Goal: Task Accomplishment & Management: Manage account settings

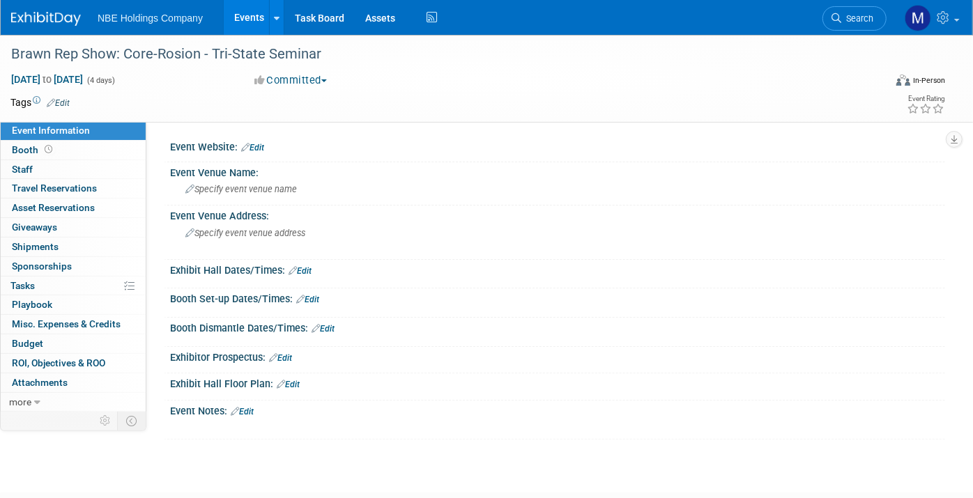
click at [243, 19] on link "Events" at bounding box center [249, 17] width 51 height 35
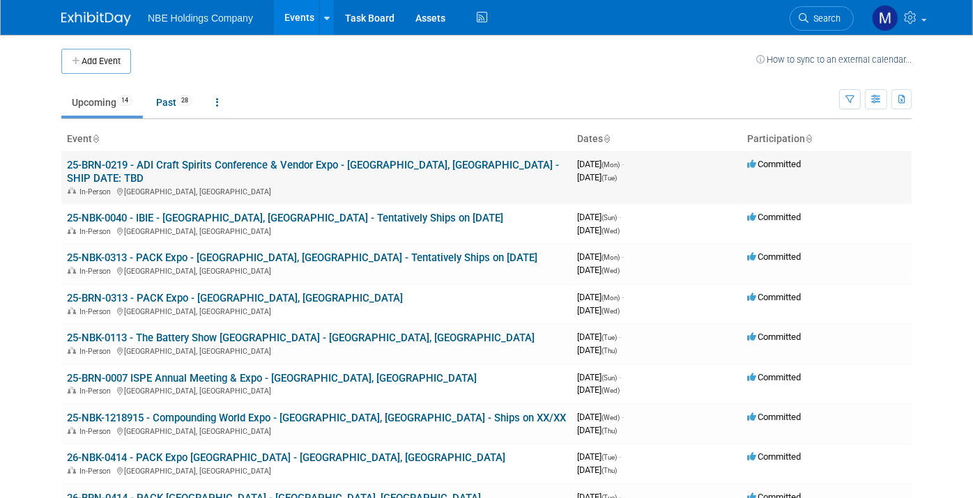
click at [186, 164] on link "25-BRN-0219 - ADI Craft Spirits Conference & Vendor Expo - [GEOGRAPHIC_DATA], […" at bounding box center [313, 172] width 492 height 26
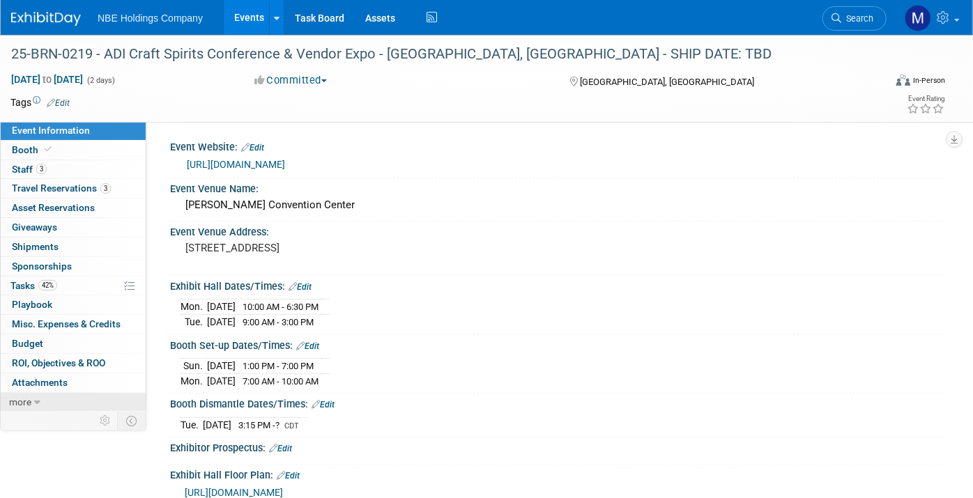
click at [31, 393] on link "more" at bounding box center [73, 402] width 145 height 19
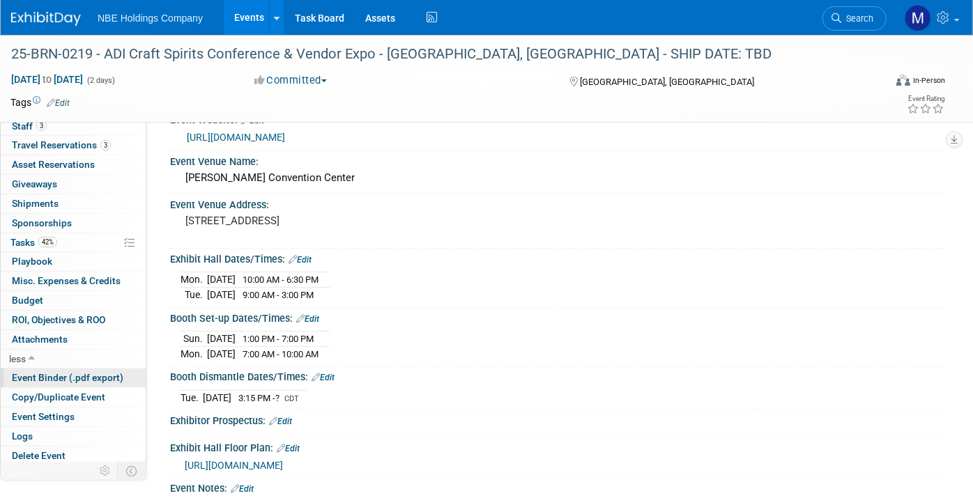
scroll to position [29, 0]
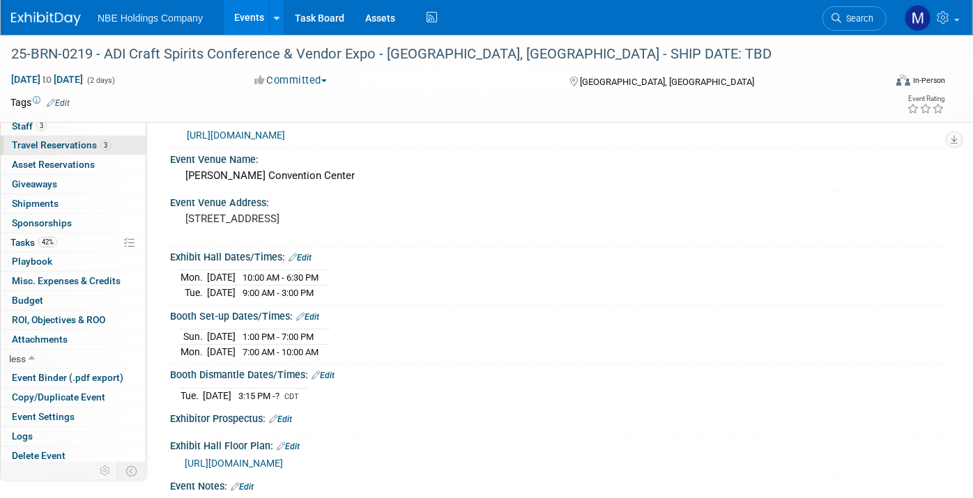
click at [84, 137] on link "3 Travel Reservations 3" at bounding box center [73, 145] width 145 height 19
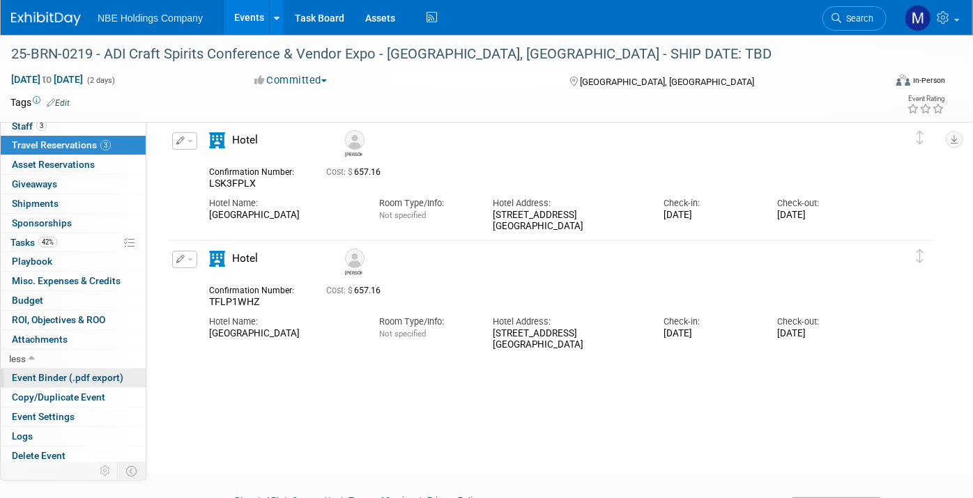
scroll to position [190, 0]
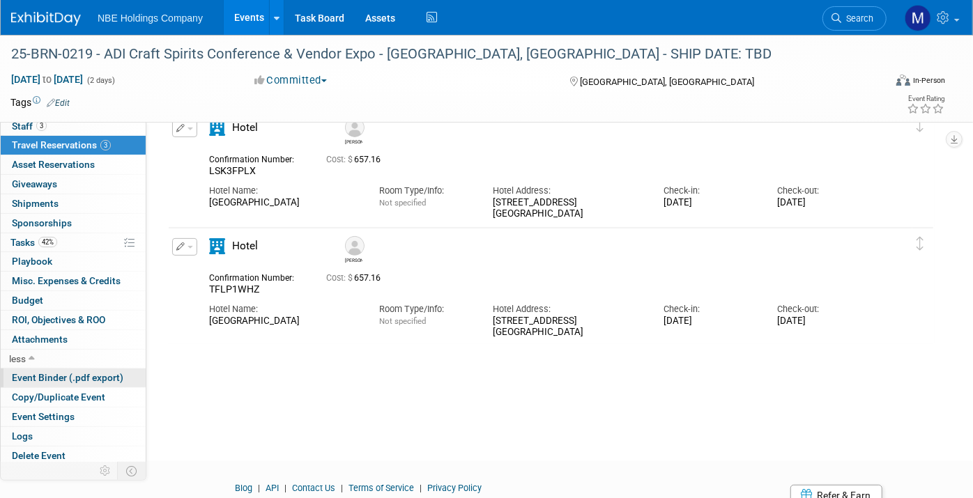
click at [68, 378] on span "Event Binder (.pdf export)" at bounding box center [68, 377] width 112 height 11
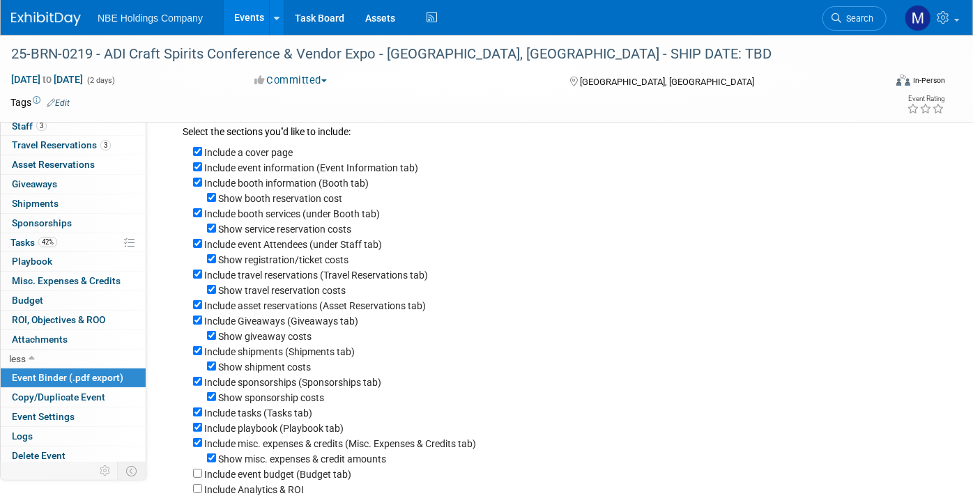
scroll to position [42, 0]
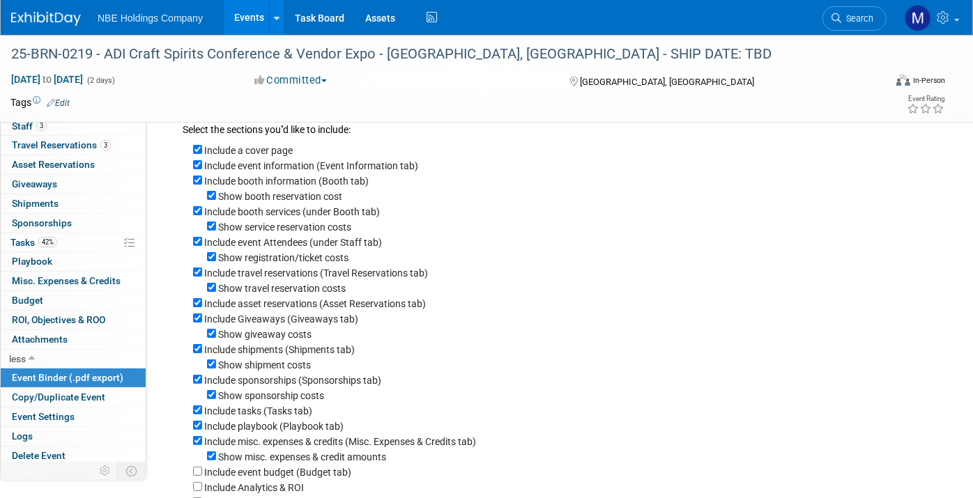
click at [294, 195] on label "Show booth reservation cost" at bounding box center [280, 196] width 124 height 11
click at [216, 195] on input "Show booth reservation cost" at bounding box center [211, 195] width 9 height 9
checkbox input "false"
click at [290, 226] on label "Show service reservation costs" at bounding box center [284, 227] width 133 height 11
click at [216, 226] on input "Show service reservation costs" at bounding box center [211, 226] width 9 height 9
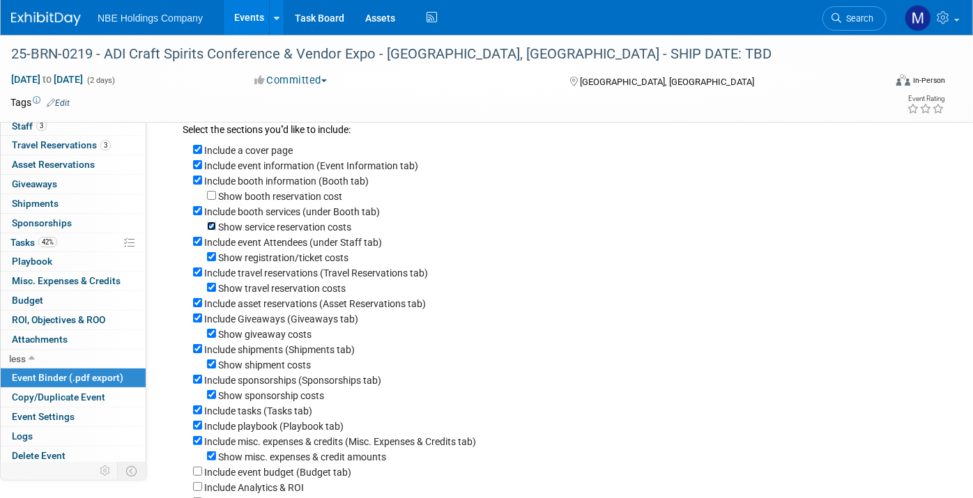
checkbox input "false"
click at [297, 258] on label "Show registration/ticket costs" at bounding box center [283, 257] width 130 height 11
click at [216, 258] on input "Show registration/ticket costs" at bounding box center [211, 256] width 9 height 9
checkbox input "false"
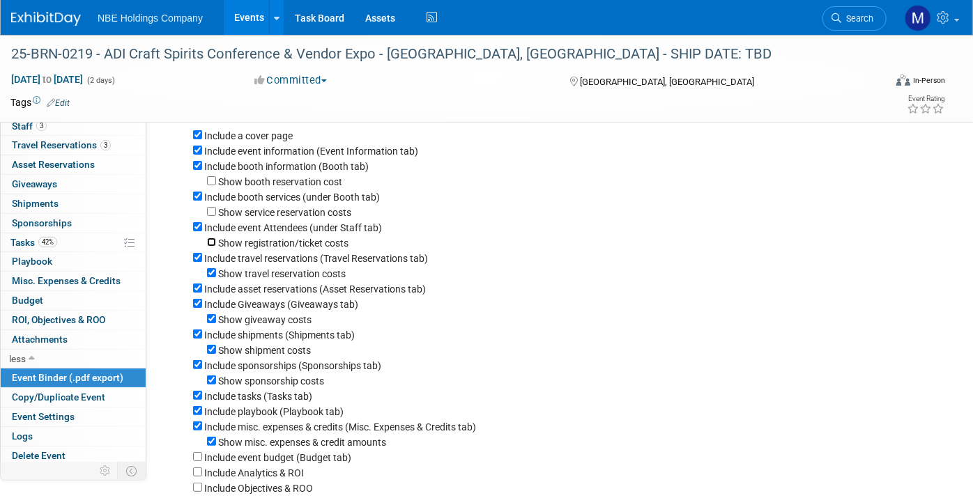
scroll to position [52, 0]
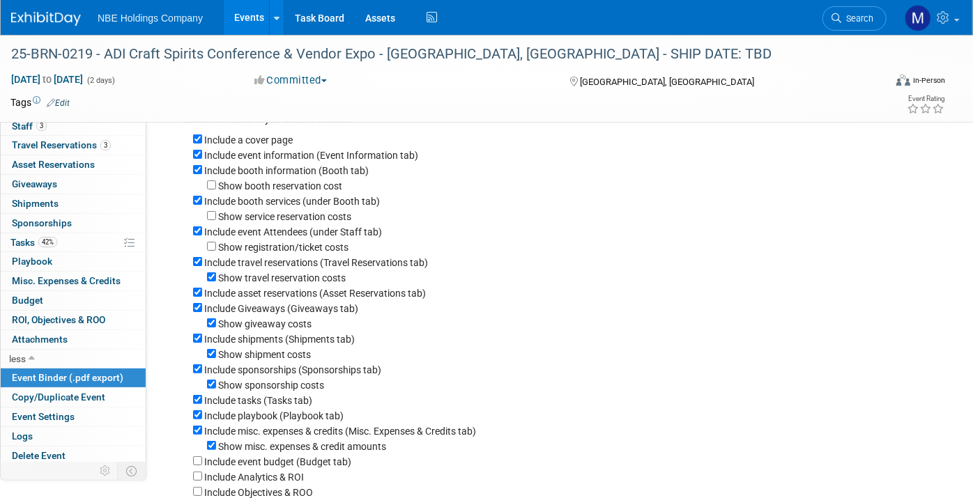
click at [311, 273] on label "Show travel reservation costs" at bounding box center [282, 277] width 128 height 11
click at [216, 273] on input "Show travel reservation costs" at bounding box center [211, 276] width 9 height 9
checkbox input "false"
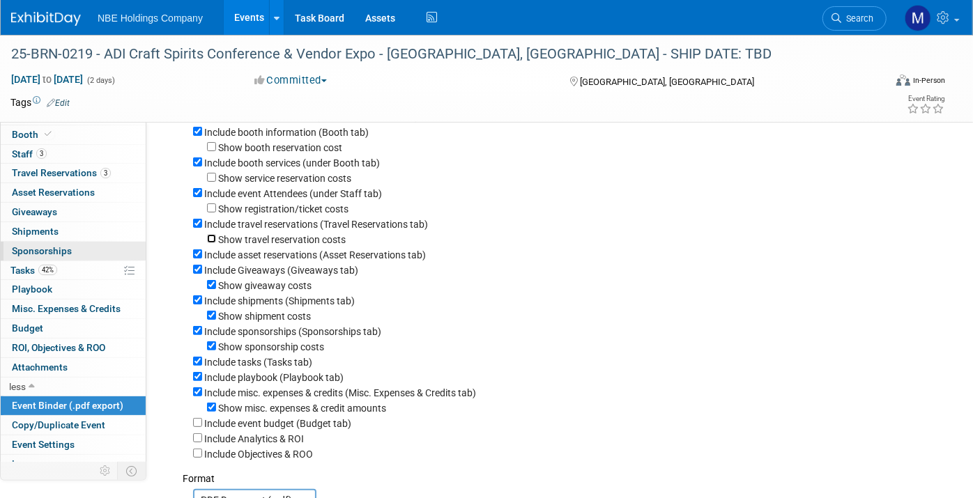
scroll to position [15, 0]
click at [54, 185] on link "0 Asset Reservations 0" at bounding box center [73, 193] width 145 height 19
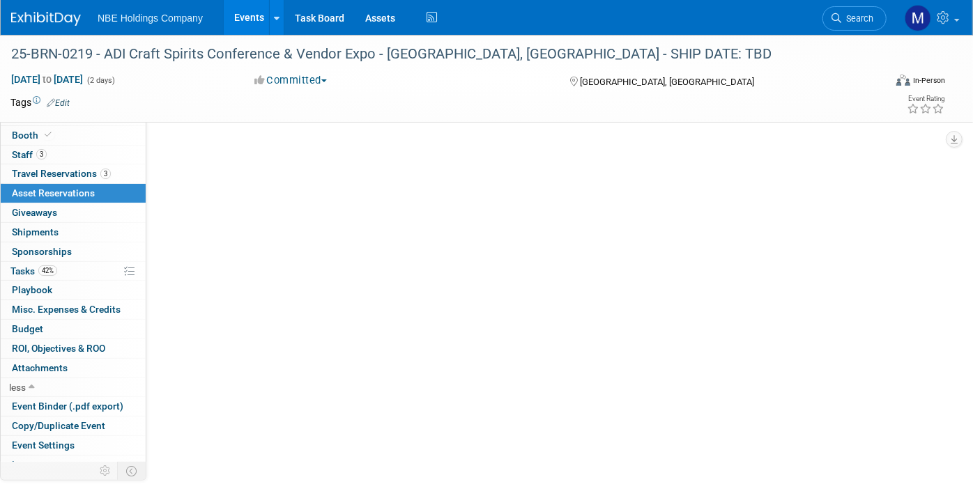
scroll to position [0, 0]
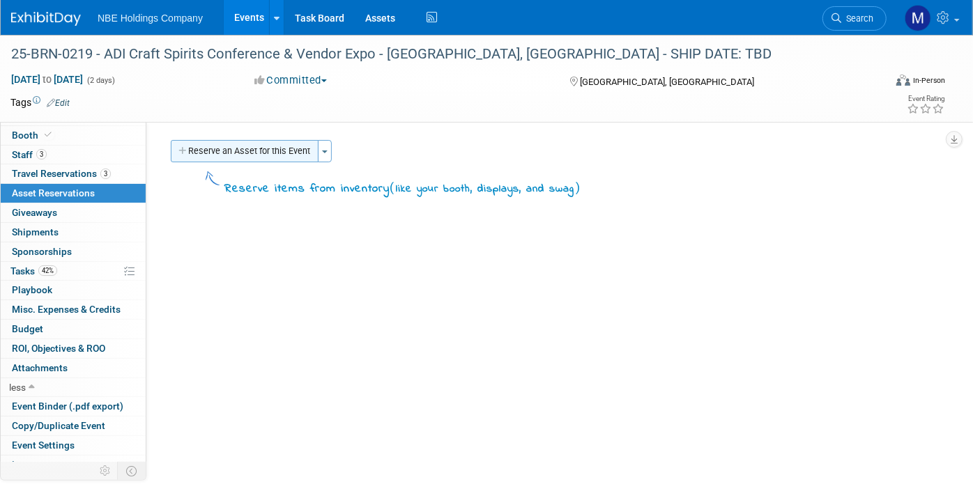
click at [240, 152] on button "Reserve an Asset for this Event" at bounding box center [245, 151] width 148 height 22
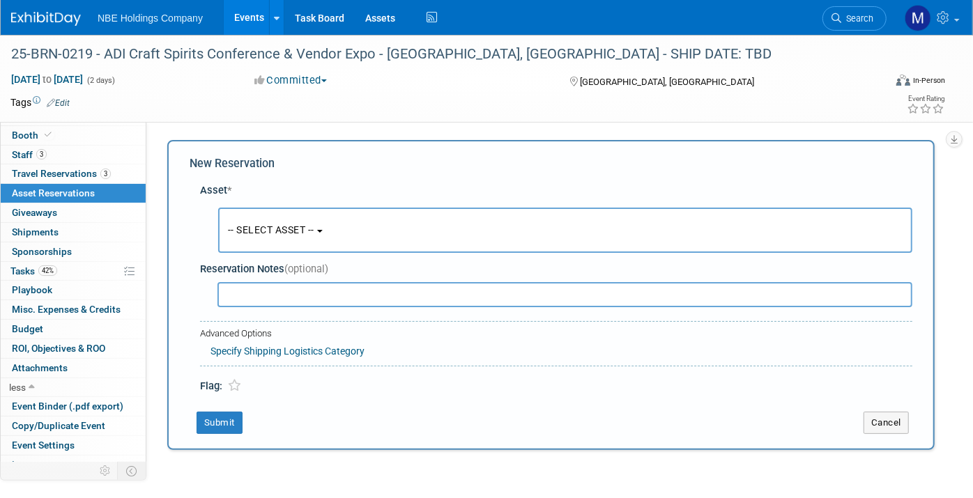
scroll to position [12, 0]
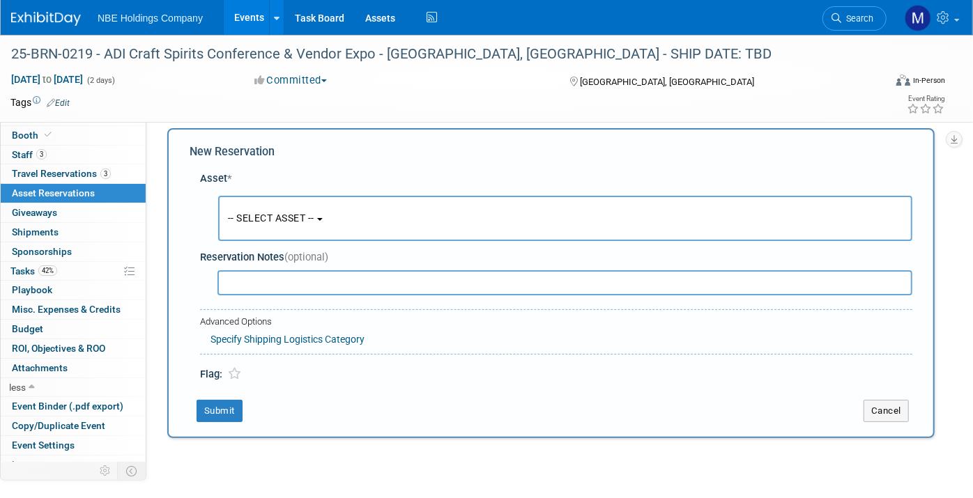
click at [258, 213] on span "-- SELECT ASSET --" at bounding box center [271, 218] width 86 height 11
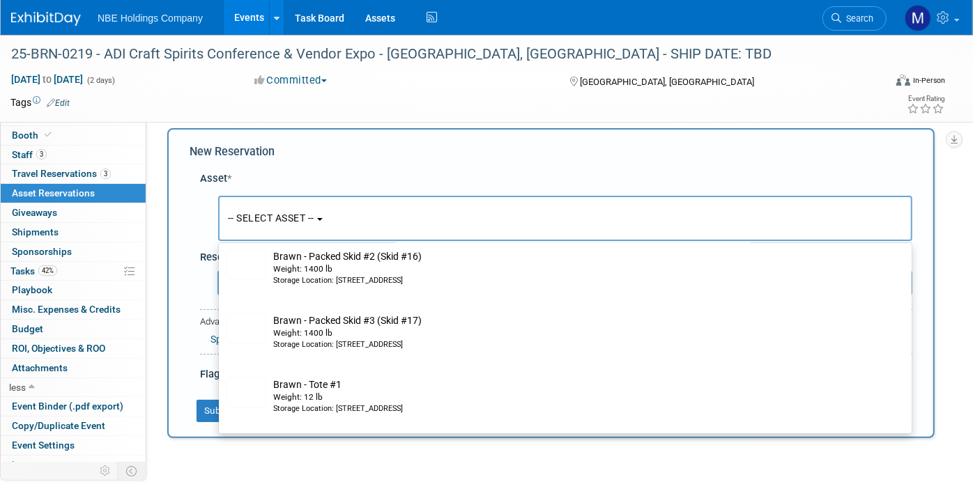
scroll to position [1082, 0]
click at [217, 477] on div "Event Website: Edit [URL][DOMAIN_NAME] Event Venue Name: [PERSON_NAME][GEOGRAPH…" at bounding box center [545, 301] width 799 height 384
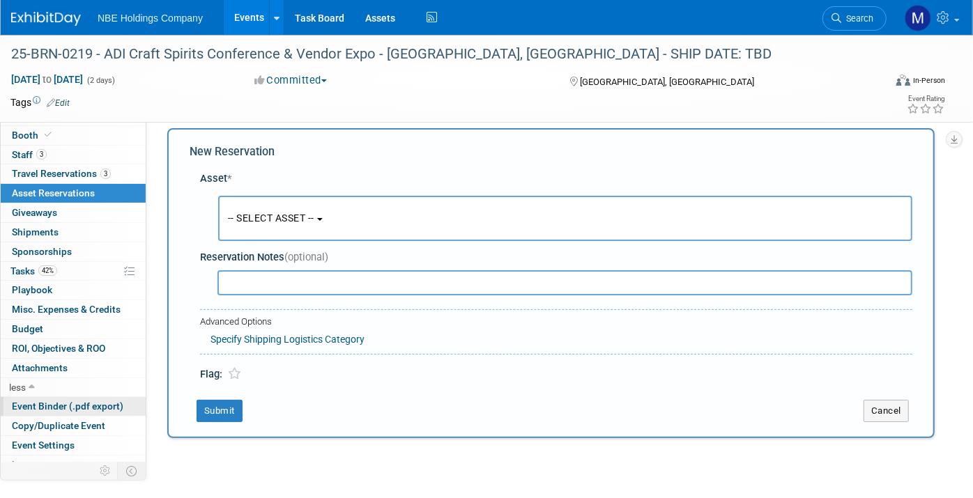
click at [51, 401] on span "Event Binder (.pdf export)" at bounding box center [68, 406] width 112 height 11
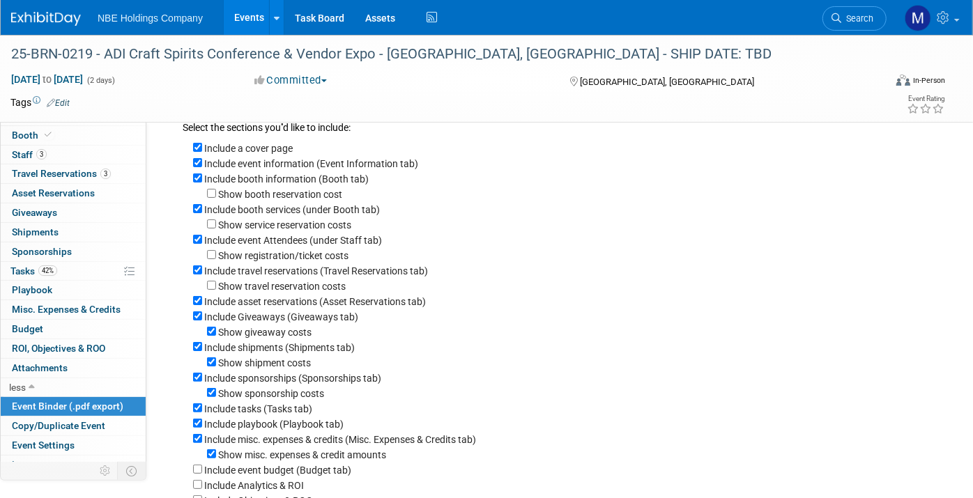
scroll to position [45, 0]
click at [279, 305] on label "Include asset reservations (Asset Reservations tab)" at bounding box center [315, 300] width 222 height 11
click at [202, 305] on input "Include asset reservations (Asset Reservations tab)" at bounding box center [197, 299] width 9 height 9
checkbox input "false"
click at [286, 315] on label "Include Giveaways (Giveaways tab)" at bounding box center [281, 316] width 154 height 11
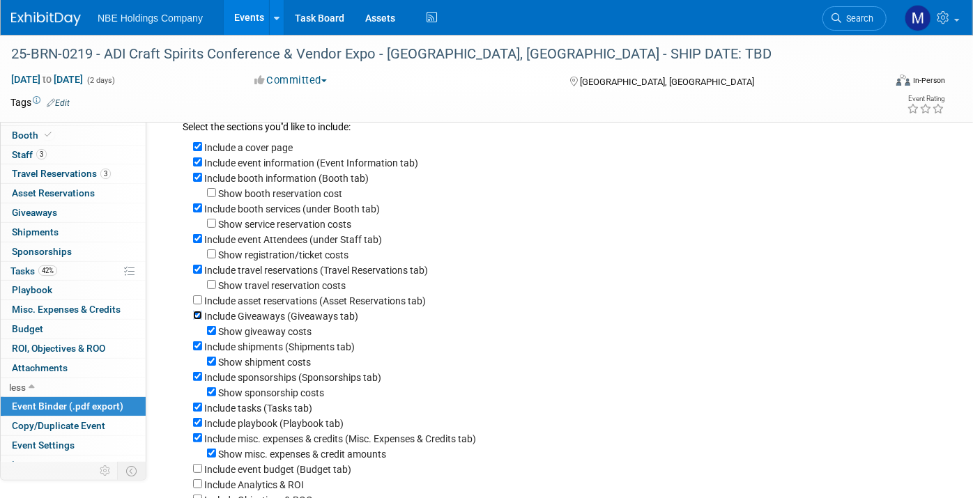
click at [202, 315] on input "Include Giveaways (Giveaways tab)" at bounding box center [197, 315] width 9 height 9
checkbox input "false"
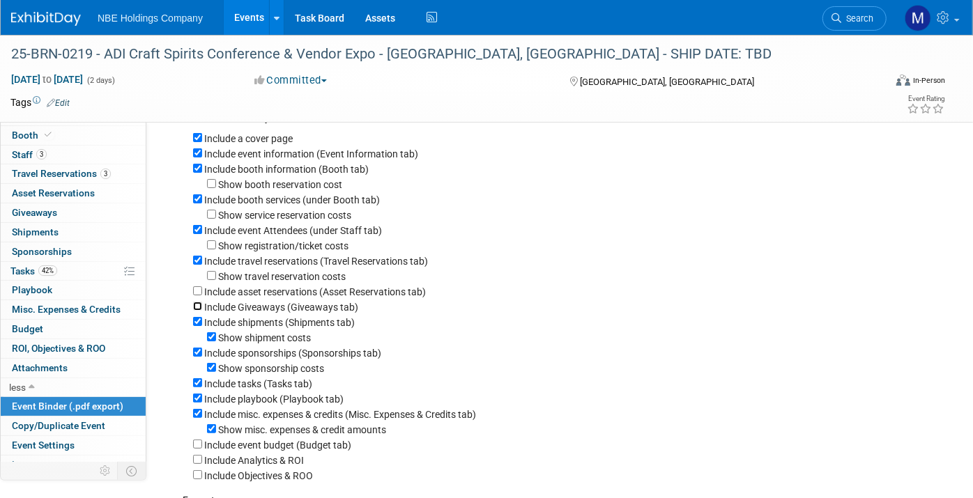
scroll to position [52, 0]
click at [48, 230] on span "Shipments 0" at bounding box center [35, 231] width 47 height 11
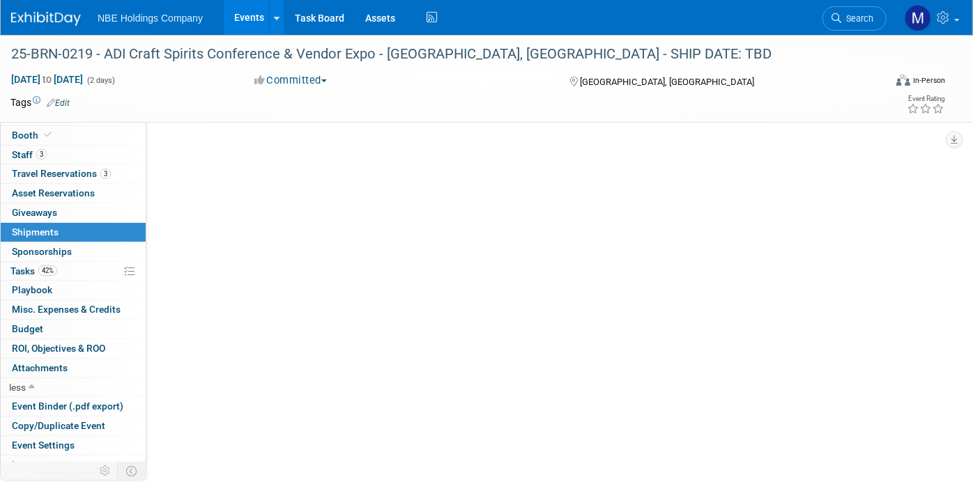
scroll to position [0, 0]
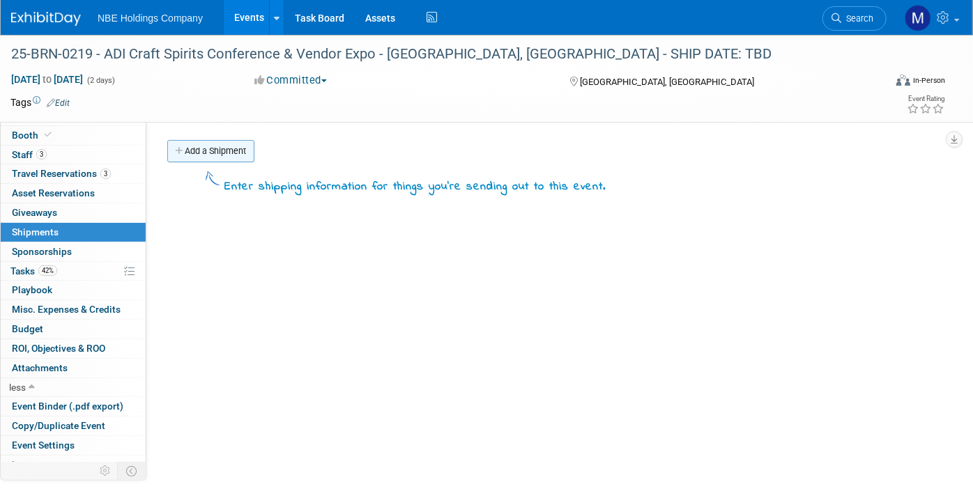
click at [224, 157] on link "Add a Shipment" at bounding box center [210, 151] width 87 height 22
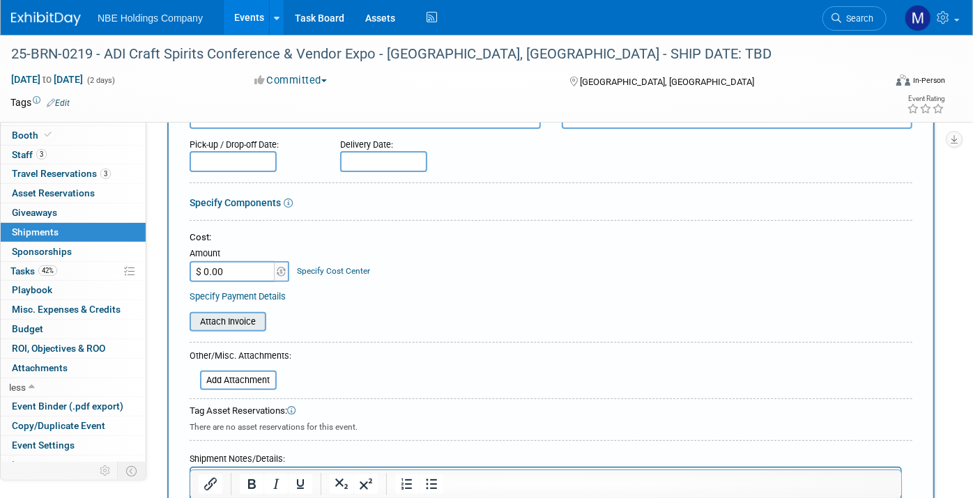
scroll to position [167, 0]
click at [233, 374] on input "file" at bounding box center [192, 381] width 166 height 17
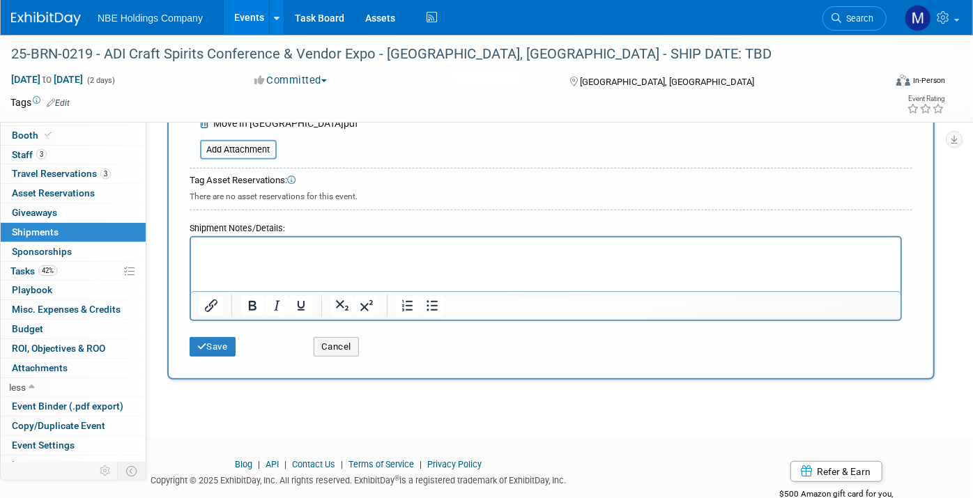
scroll to position [420, 0]
drag, startPoint x: 229, startPoint y: 328, endPoint x: 226, endPoint y: 338, distance: 10.0
click at [226, 338] on div "Save" at bounding box center [241, 340] width 124 height 29
click at [226, 338] on button "Save" at bounding box center [213, 345] width 46 height 20
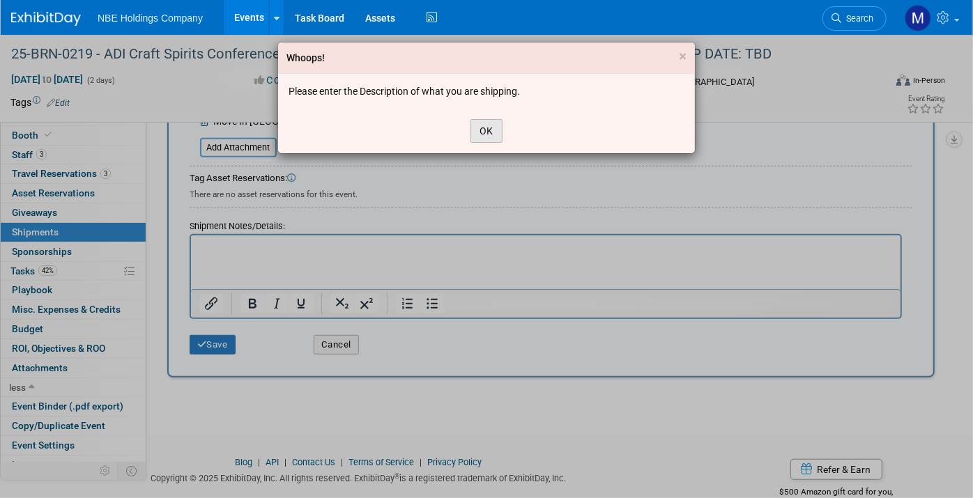
click at [493, 123] on button "OK" at bounding box center [486, 131] width 32 height 24
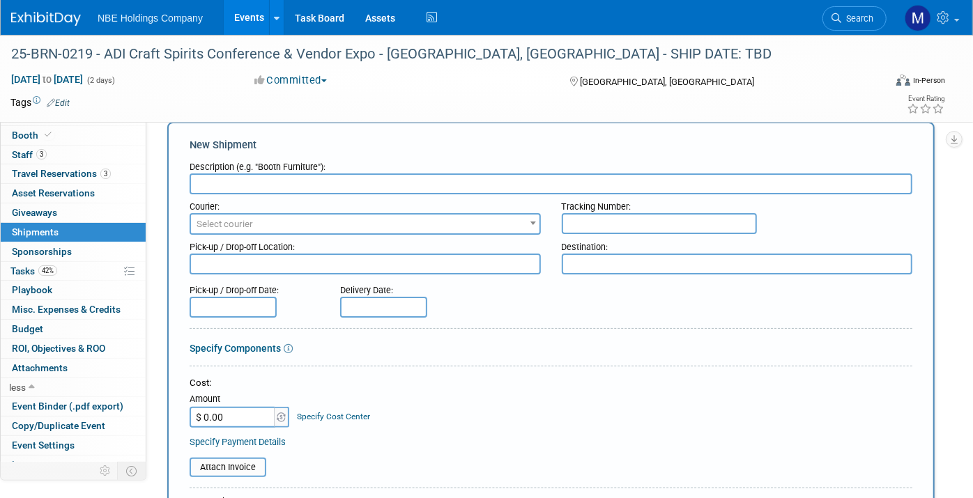
scroll to position [0, 0]
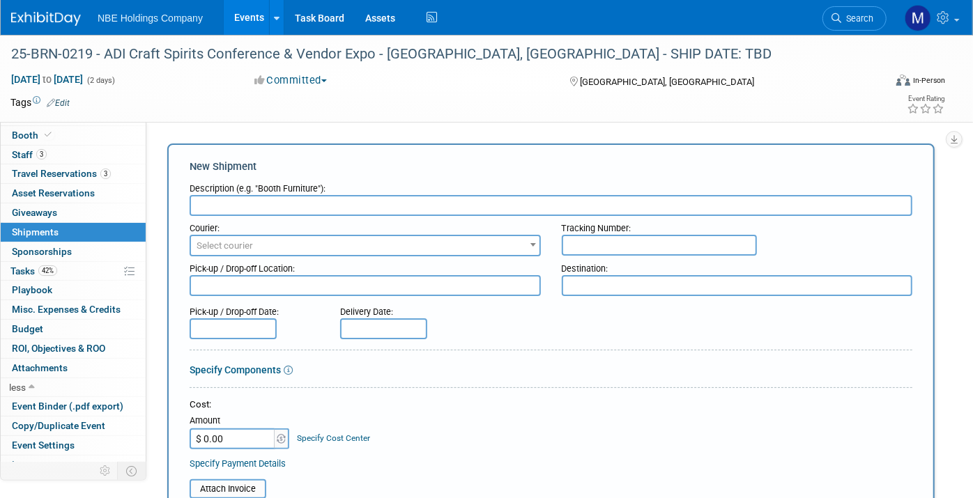
click at [286, 209] on input "text" at bounding box center [551, 205] width 723 height 21
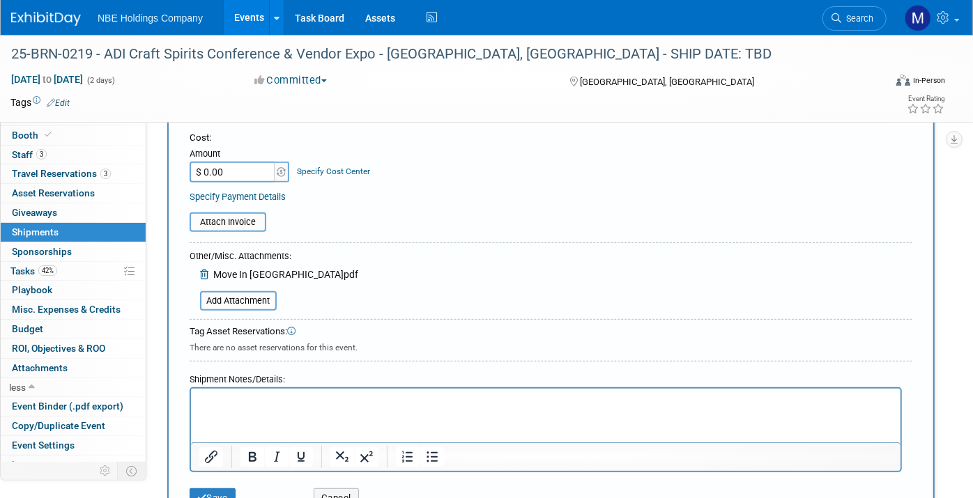
scroll to position [268, 0]
type input "BOOTH SKIDS"
click at [217, 490] on button "Save" at bounding box center [213, 498] width 46 height 20
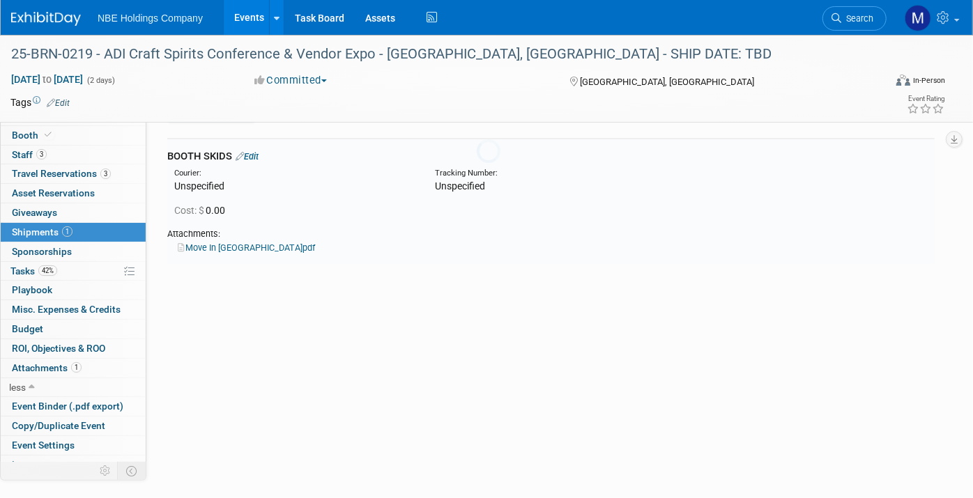
scroll to position [29, 0]
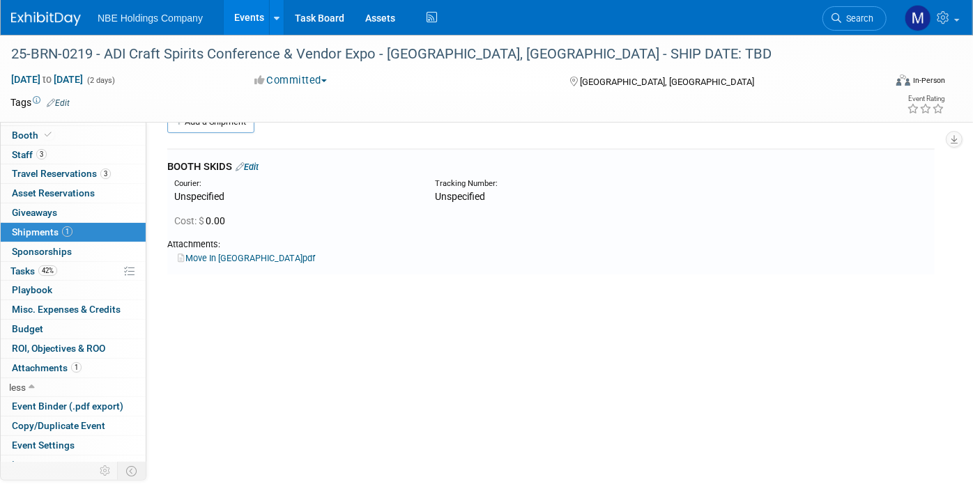
click at [243, 162] on icon at bounding box center [240, 166] width 8 height 9
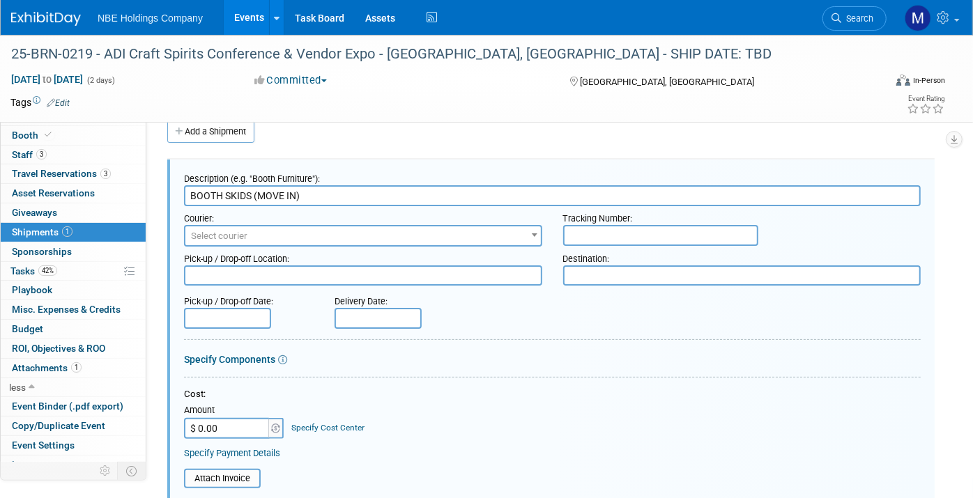
scroll to position [425, 0]
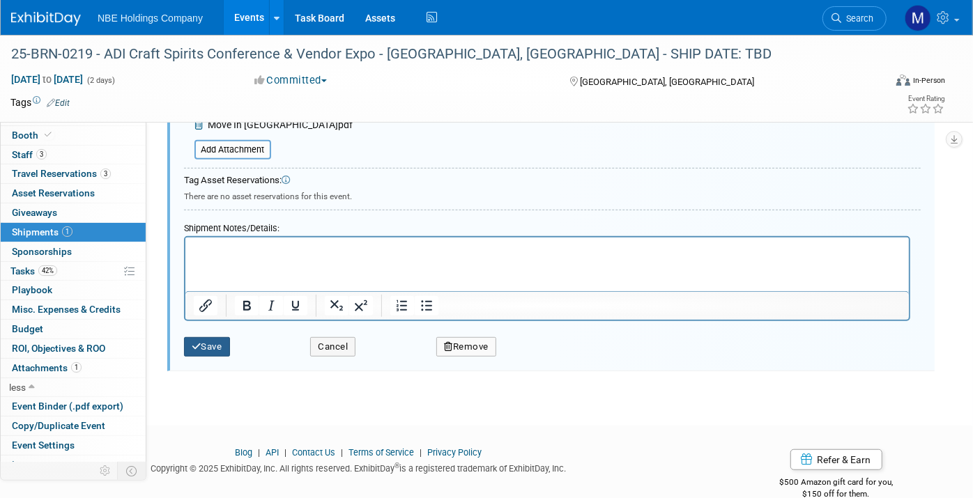
type input "BOOTH SKIDS (MOVE IN)"
click at [212, 345] on button "Save" at bounding box center [207, 347] width 46 height 20
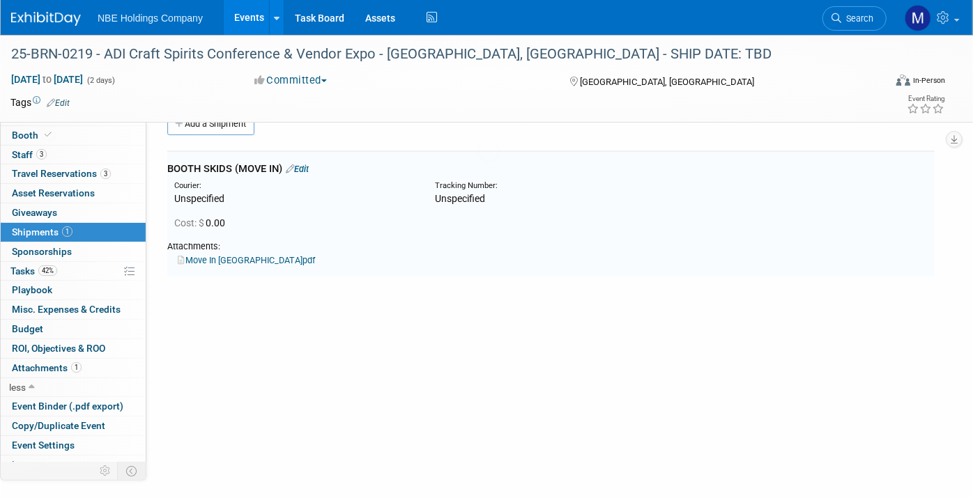
scroll to position [20, 0]
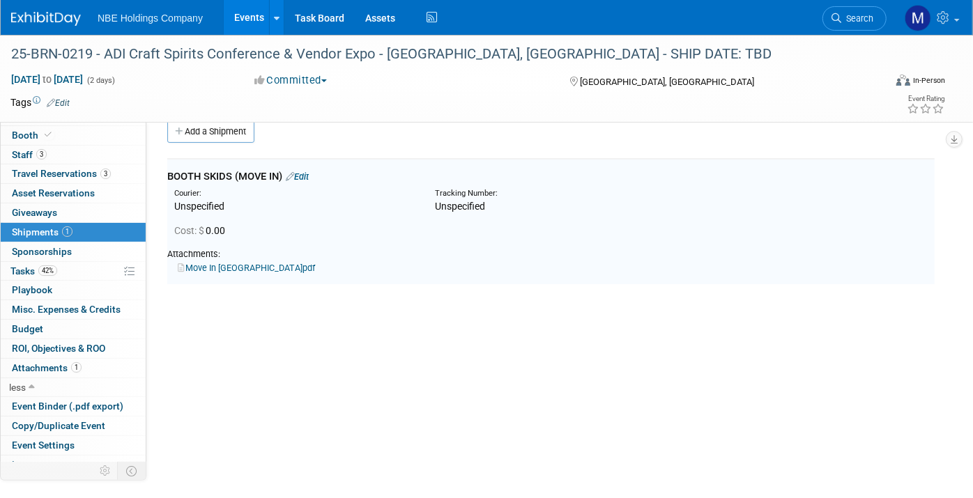
click at [219, 121] on div "25-BRN-0219 - ADI Craft Spirits Conference & Vendor Expo - San Antonio, TX - SH…" at bounding box center [486, 78] width 973 height 87
click at [223, 134] on link "Add a Shipment" at bounding box center [210, 132] width 87 height 22
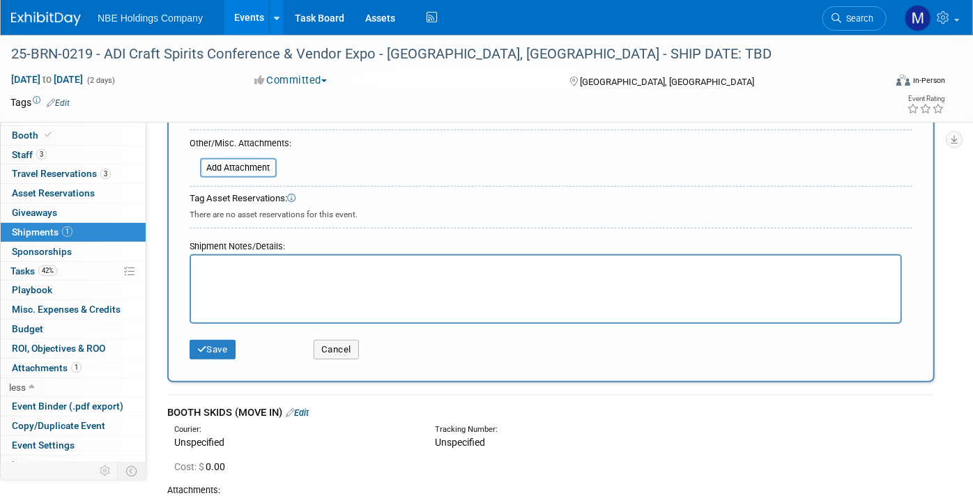
scroll to position [384, 0]
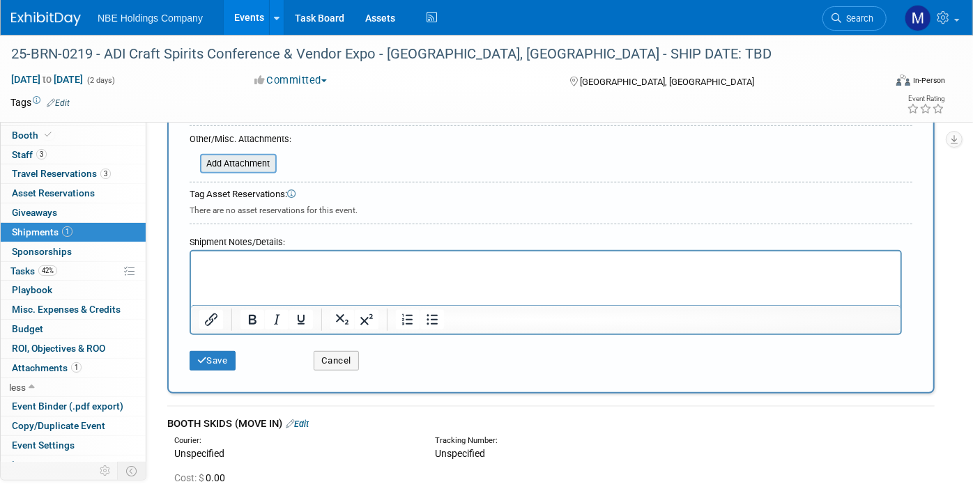
type input "BOOTH SKIDS (MOVE OUT)"
click at [252, 160] on input "file" at bounding box center [192, 163] width 166 height 17
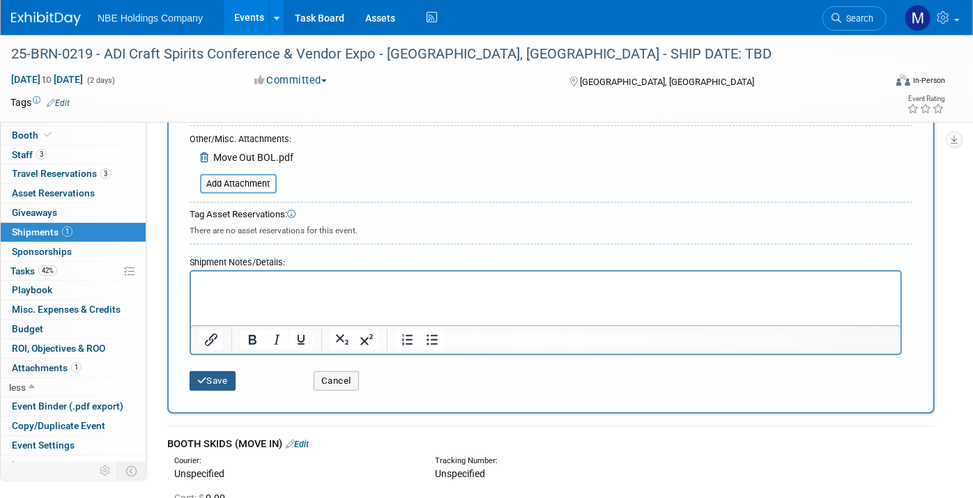
click at [219, 382] on button "Save" at bounding box center [213, 381] width 46 height 20
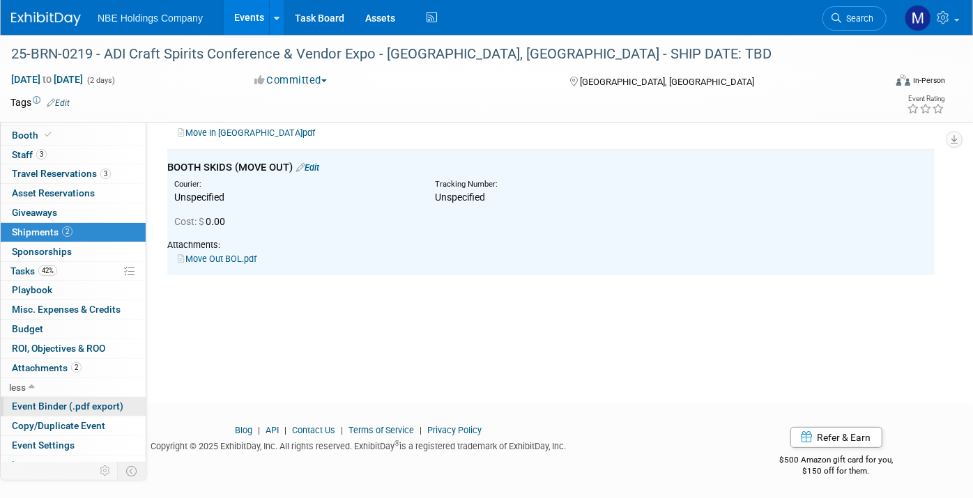
scroll to position [43, 0]
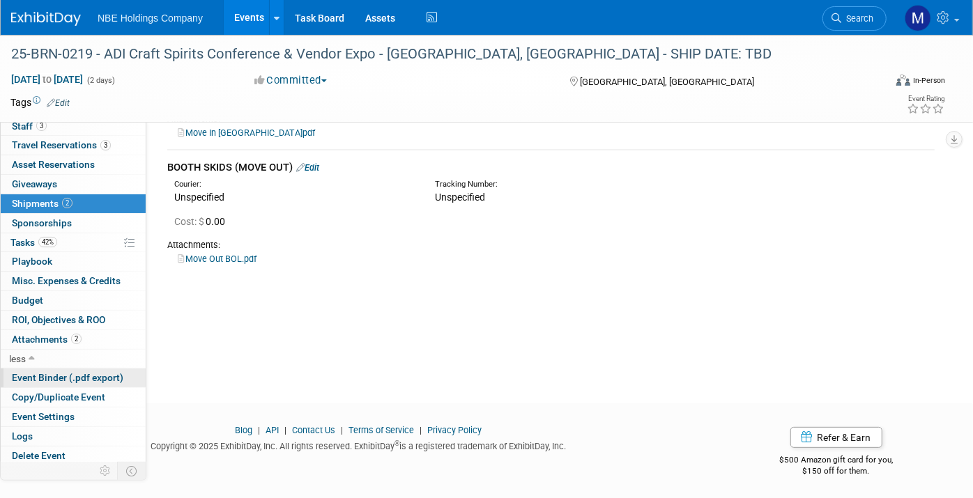
click at [75, 372] on span "Event Binder (.pdf export)" at bounding box center [68, 377] width 112 height 11
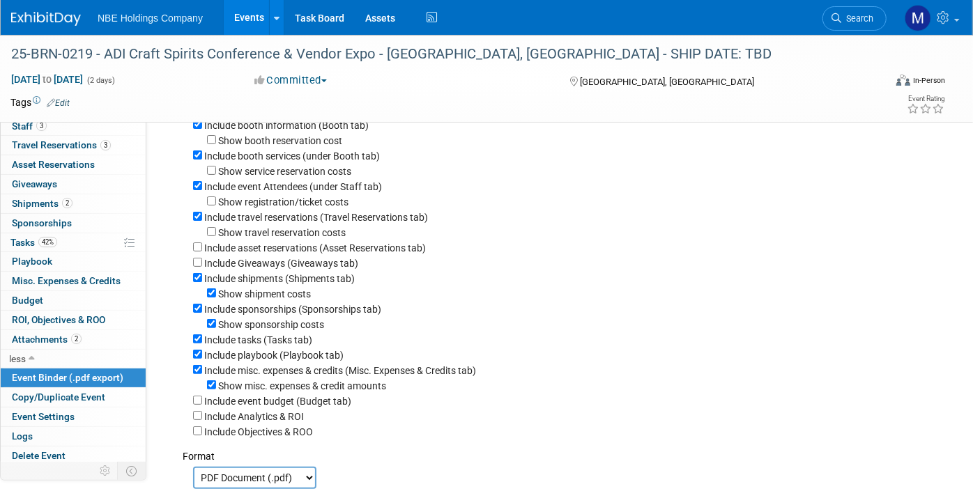
scroll to position [100, 0]
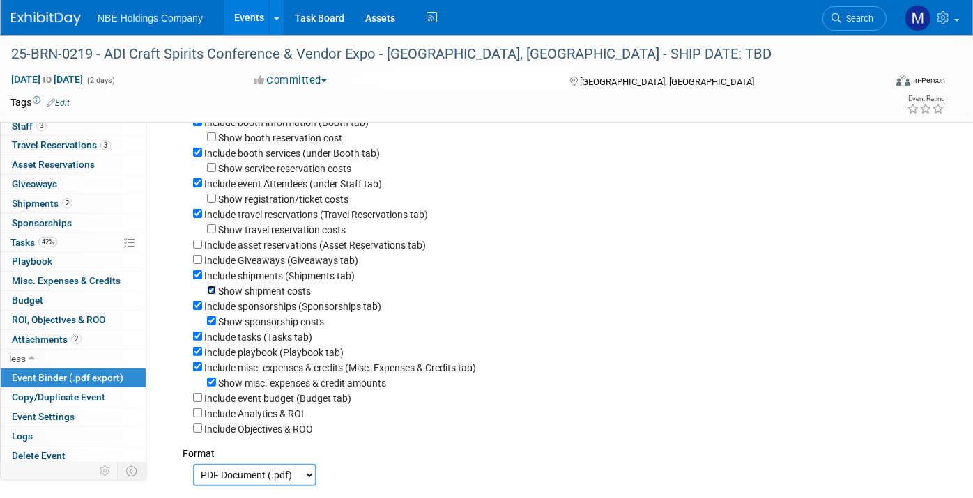
click at [211, 290] on input "Show shipment costs" at bounding box center [211, 290] width 9 height 9
checkbox input "false"
click at [203, 308] on div "Include sponsorships (Sponsorships tab)" at bounding box center [564, 305] width 742 height 15
click at [199, 305] on input "Include sponsorships (Sponsorships tab)" at bounding box center [197, 305] width 9 height 9
checkbox input "false"
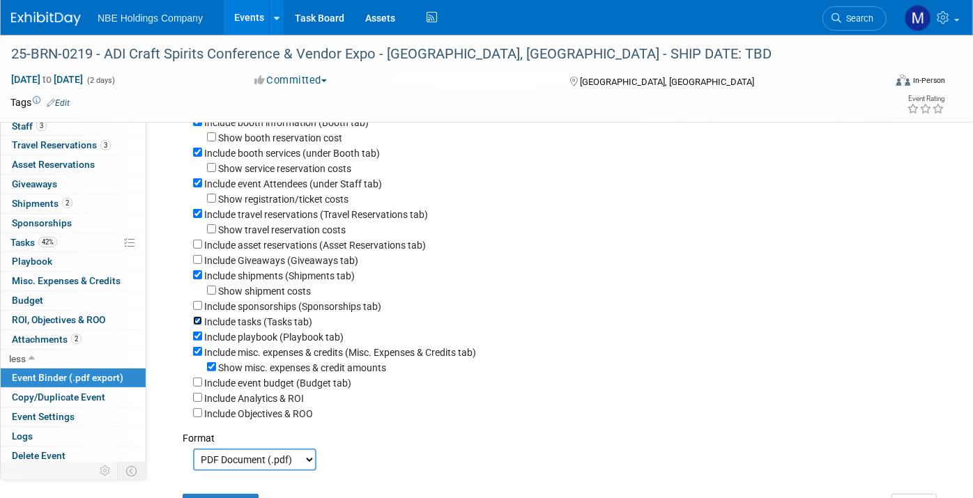
click at [199, 323] on input "Include tasks (Tasks tab)" at bounding box center [197, 320] width 9 height 9
checkbox input "false"
click at [197, 340] on input "Include playbook (Playbook tab)" at bounding box center [197, 336] width 9 height 9
checkbox input "false"
click at [201, 354] on input "Include misc. expenses & credits (Misc. Expenses & Credits tab)" at bounding box center [197, 351] width 9 height 9
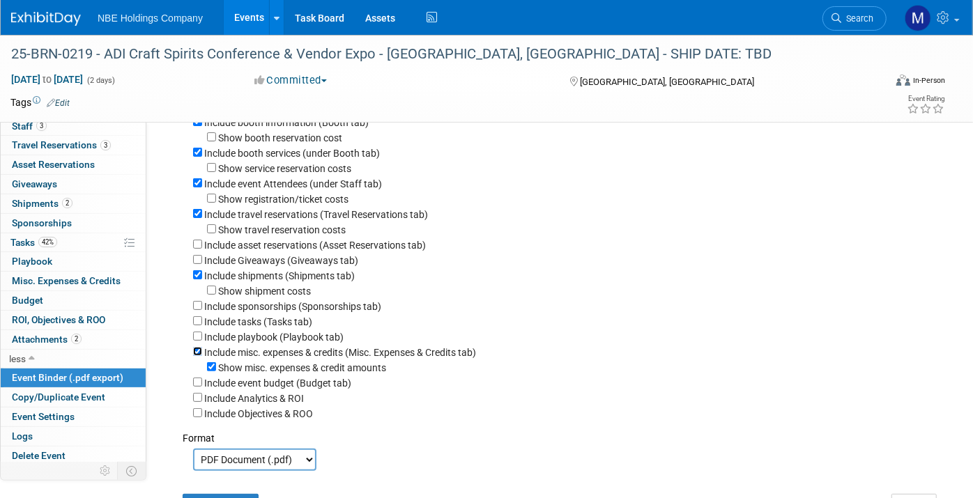
checkbox input "false"
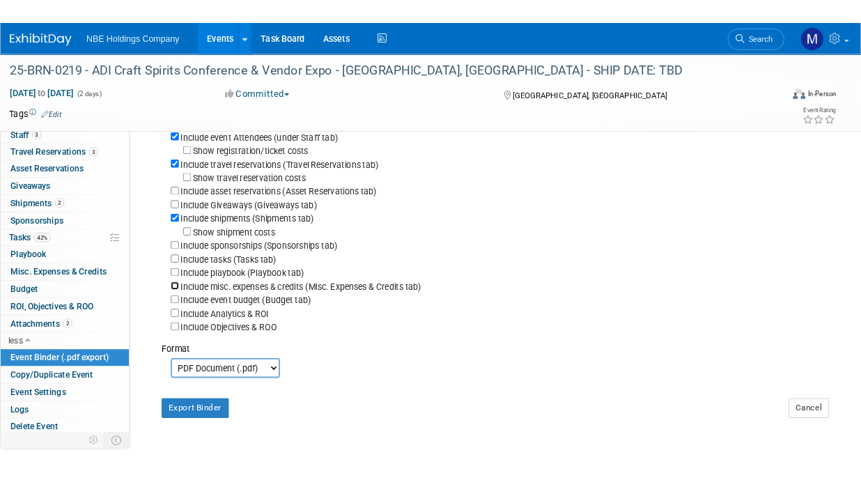
scroll to position [165, 0]
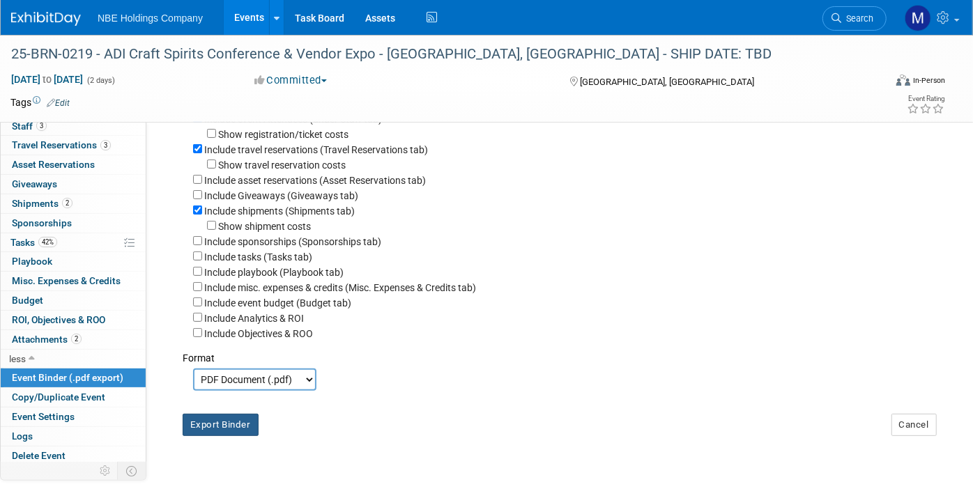
click at [229, 430] on button "Export Binder" at bounding box center [221, 425] width 76 height 22
